Goal: Information Seeking & Learning: Check status

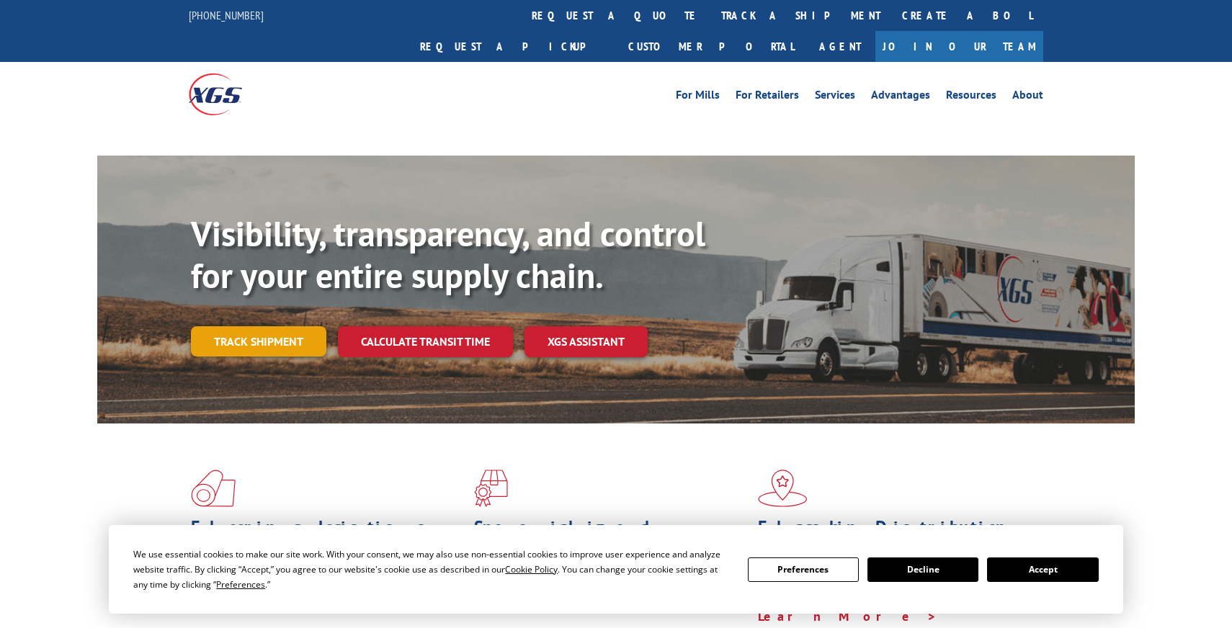
click at [266, 326] on link "Track shipment" at bounding box center [258, 341] width 135 height 30
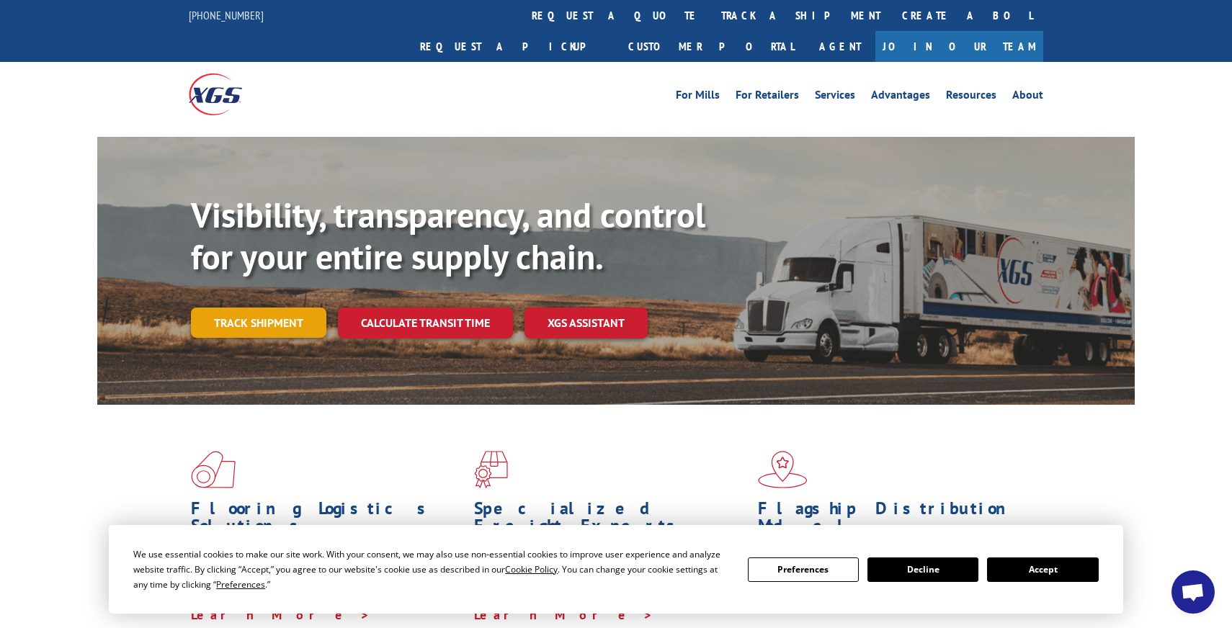
click at [257, 308] on link "Track shipment" at bounding box center [258, 323] width 135 height 30
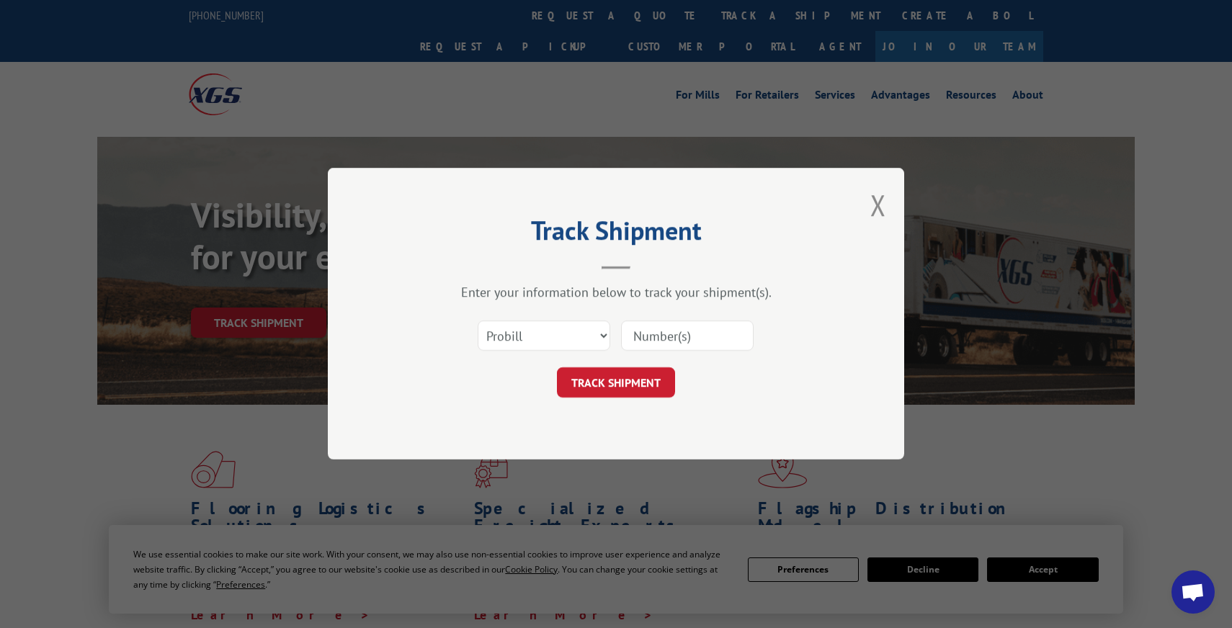
click at [661, 330] on input at bounding box center [687, 336] width 133 height 30
paste input "17119866"
type input "17119866"
click at [633, 380] on button "TRACK SHIPMENT" at bounding box center [616, 383] width 118 height 30
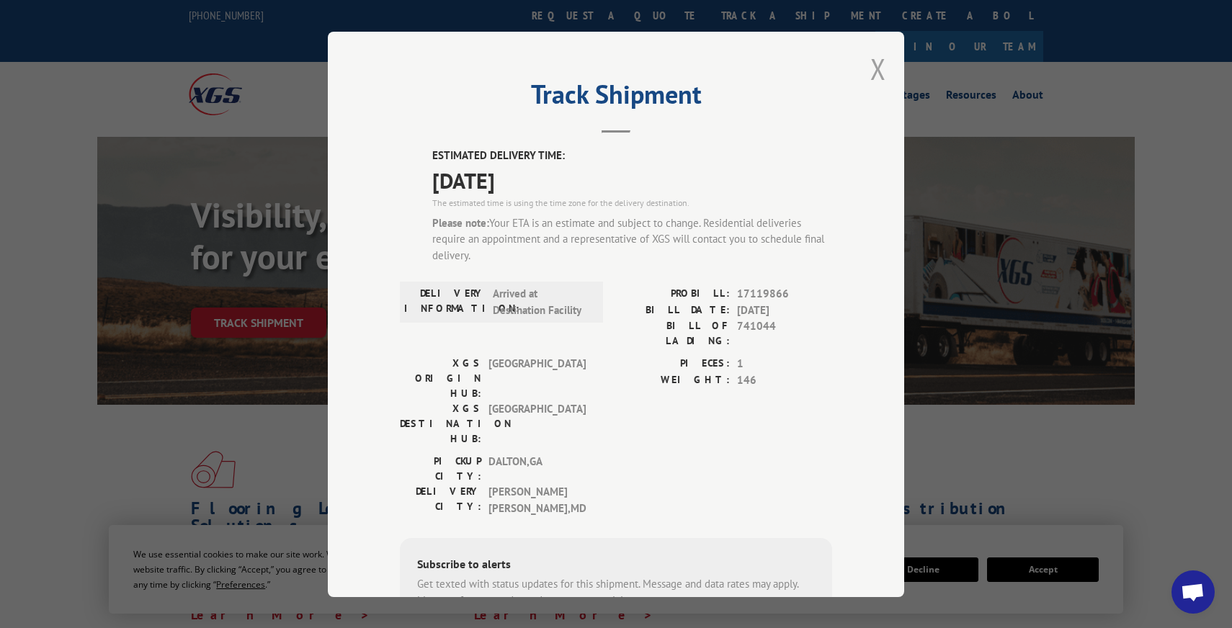
click at [883, 63] on button "Close modal" at bounding box center [878, 69] width 16 height 38
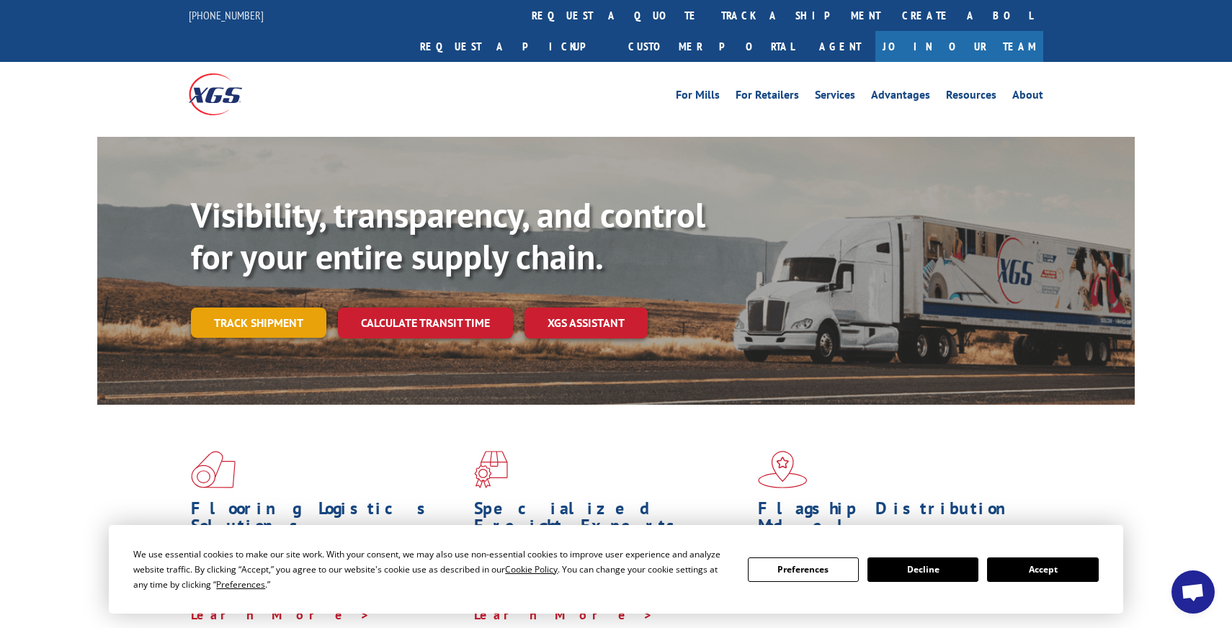
click at [248, 308] on link "Track shipment" at bounding box center [258, 323] width 135 height 30
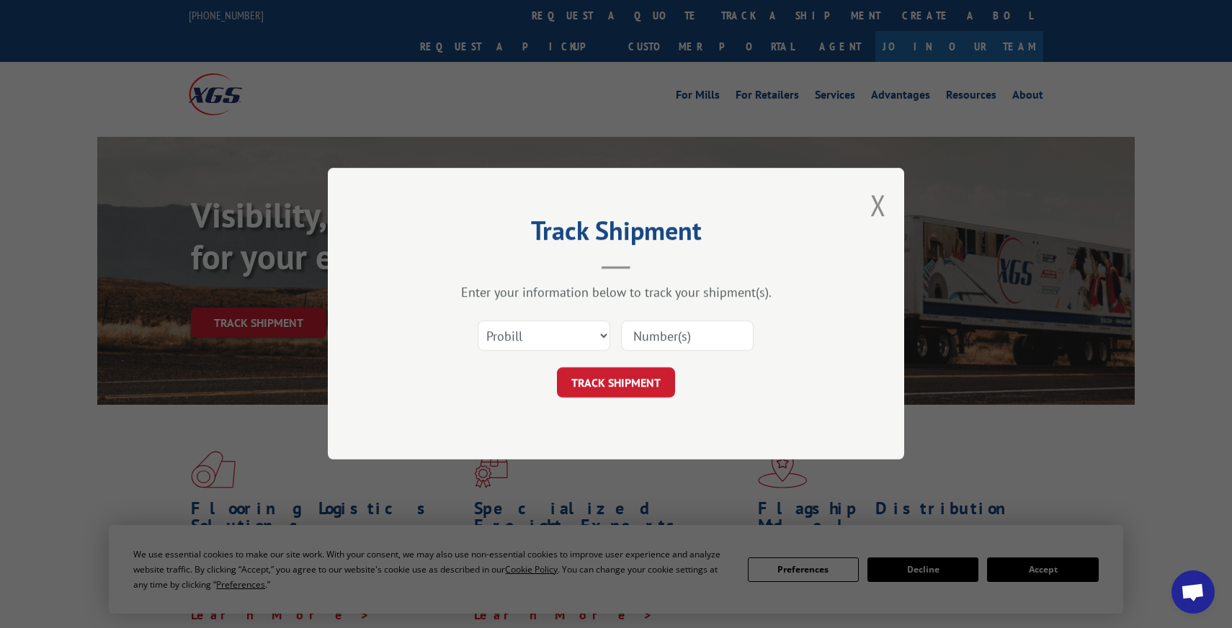
click at [677, 337] on input at bounding box center [687, 336] width 133 height 30
paste input "17119866"
type input "17119866"
click button "TRACK SHIPMENT" at bounding box center [616, 383] width 118 height 30
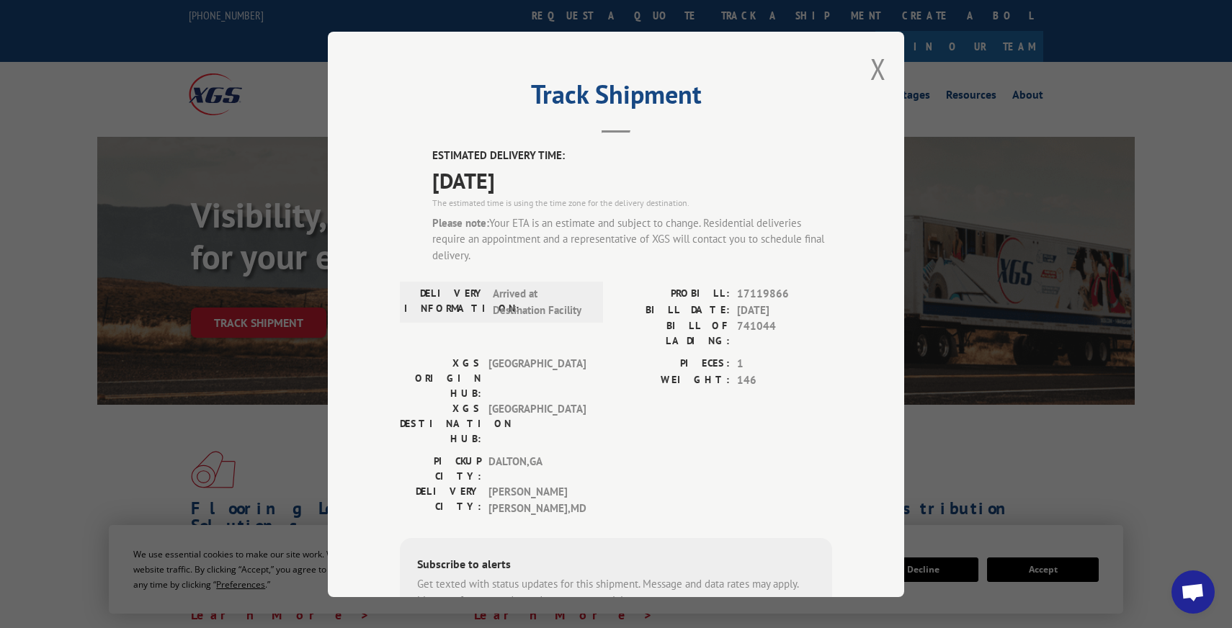
drag, startPoint x: 677, startPoint y: 337, endPoint x: 495, endPoint y: 50, distance: 340.3
